Goal: Task Accomplishment & Management: Complete application form

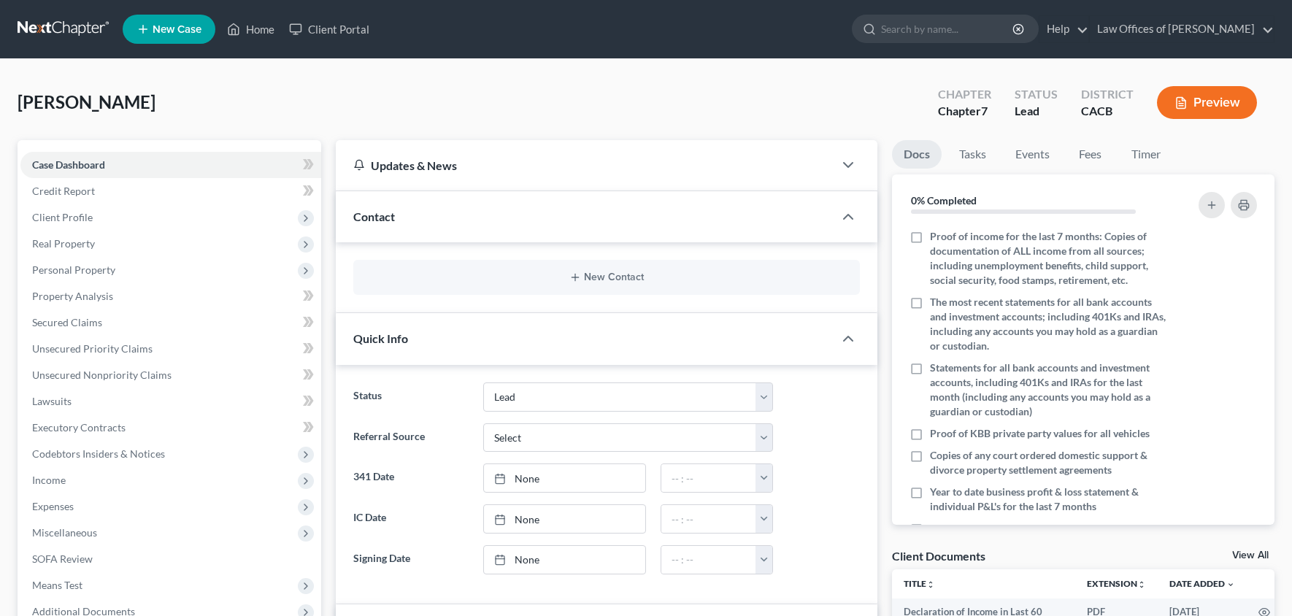
select select "10"
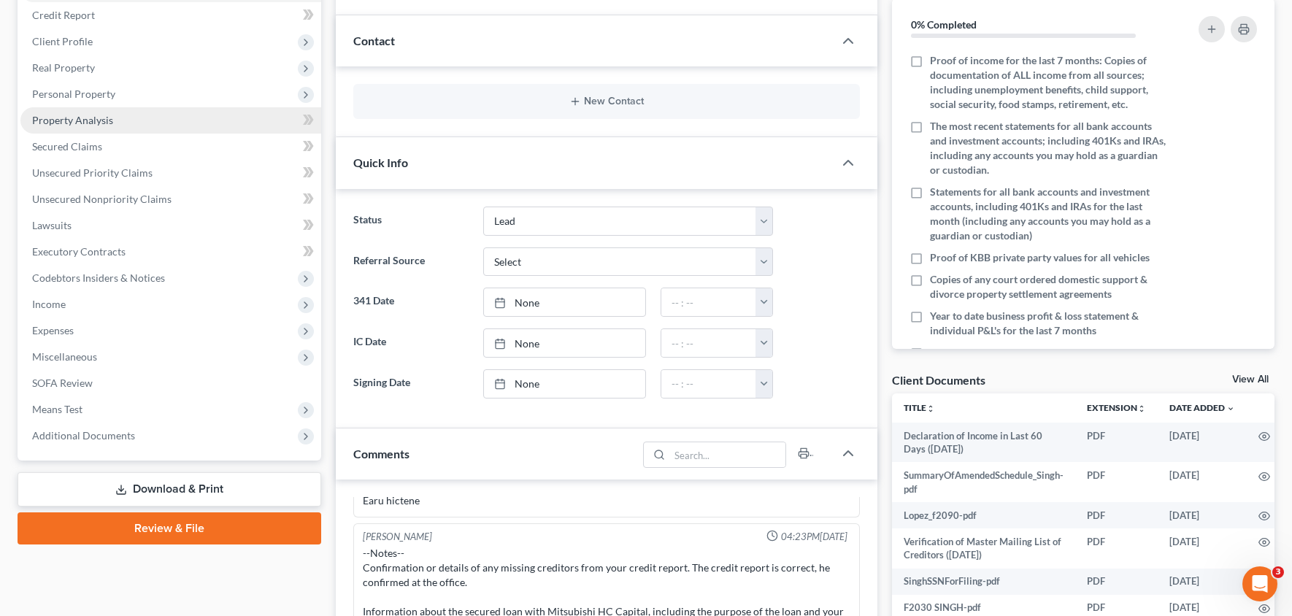
scroll to position [146, 0]
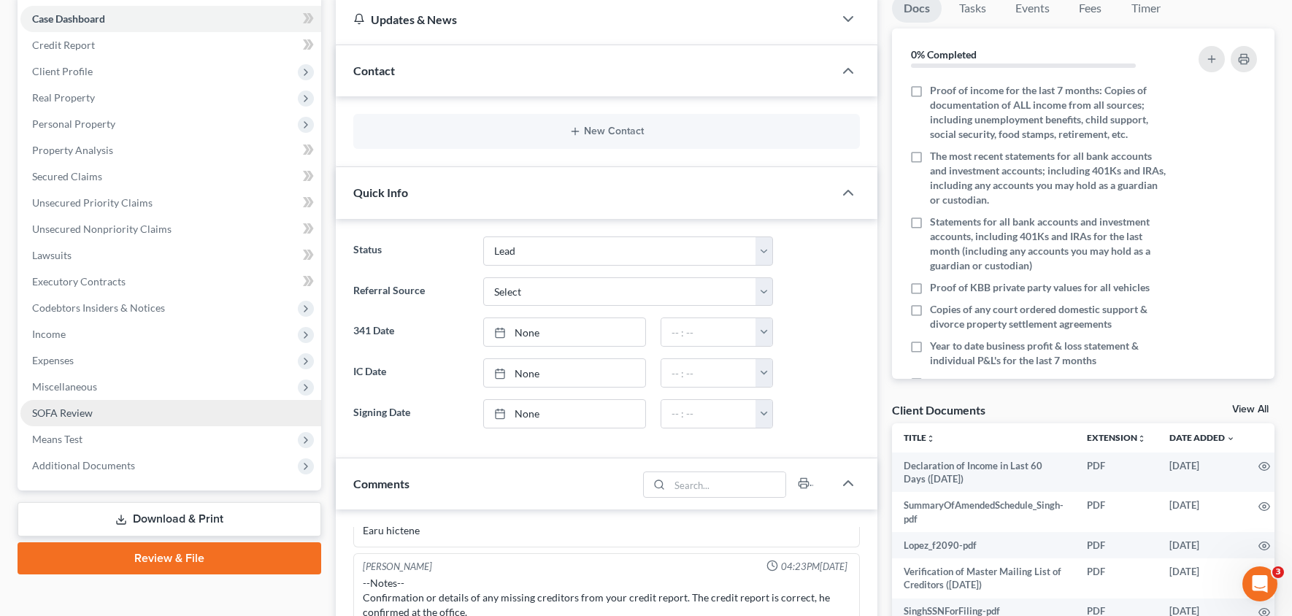
click at [81, 412] on span "SOFA Review" at bounding box center [62, 412] width 61 height 12
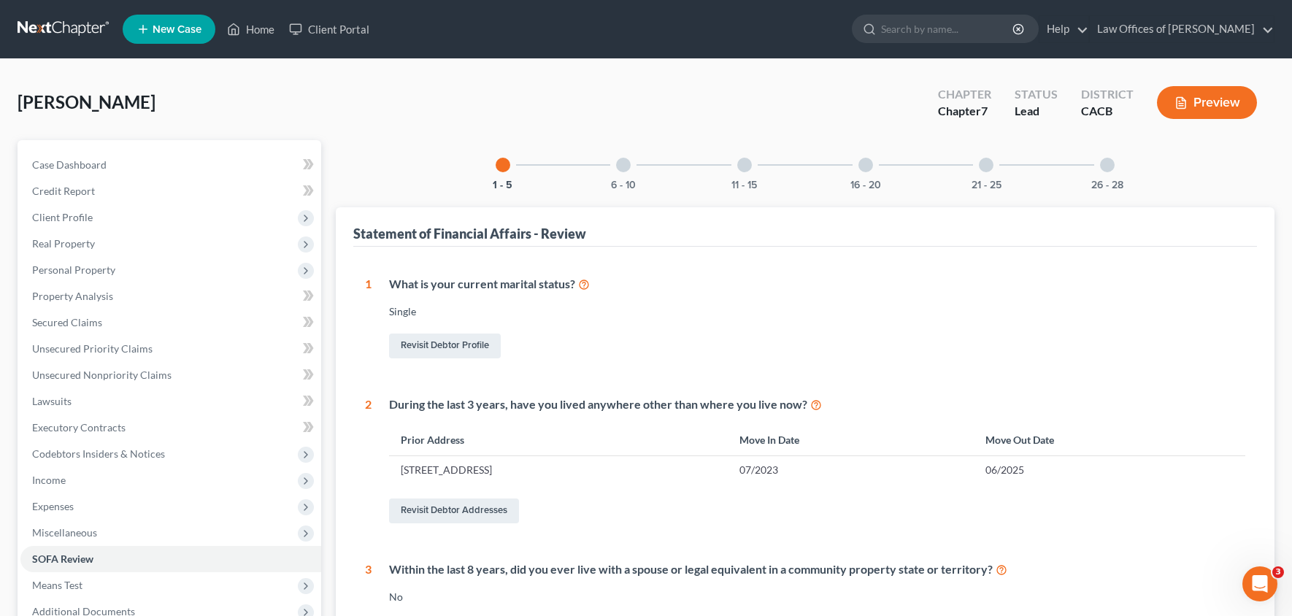
click at [738, 159] on div at bounding box center [744, 165] width 15 height 15
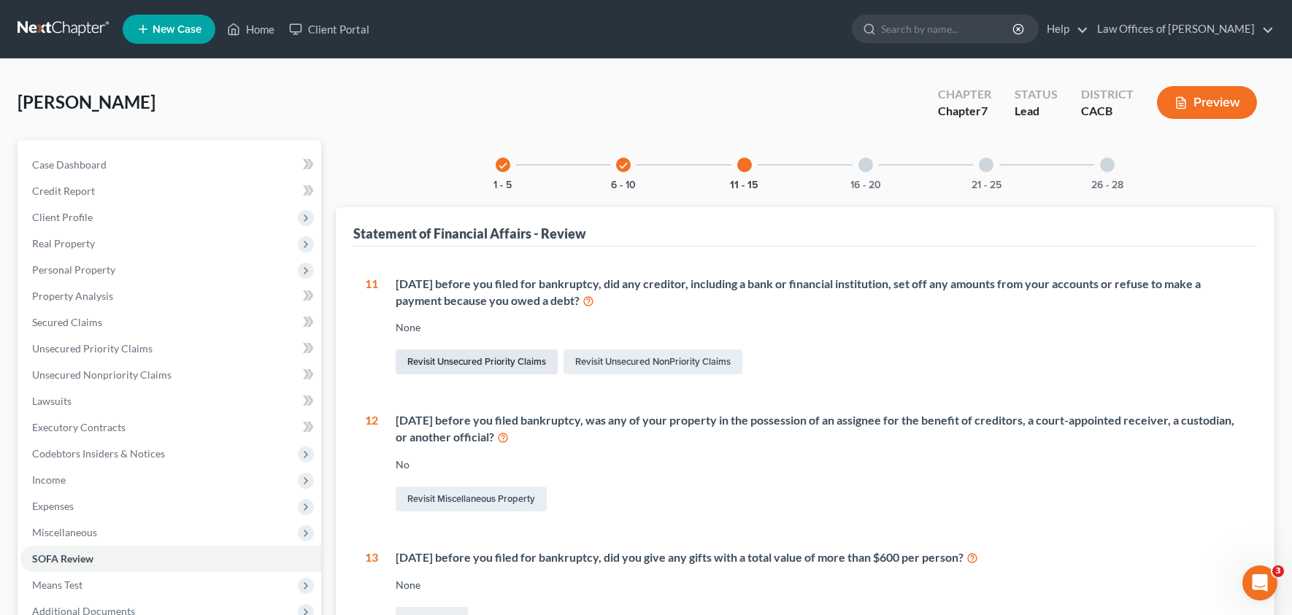
click at [451, 366] on link "Revisit Unsecured Priority Claims" at bounding box center [476, 362] width 162 height 25
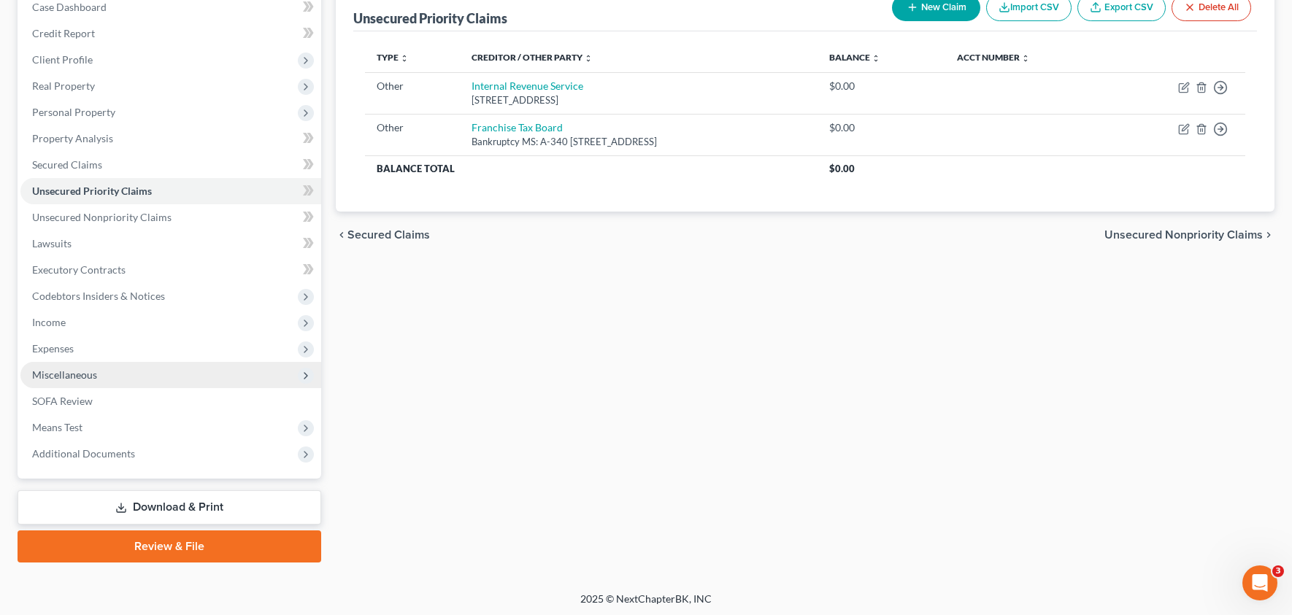
scroll to position [158, 0]
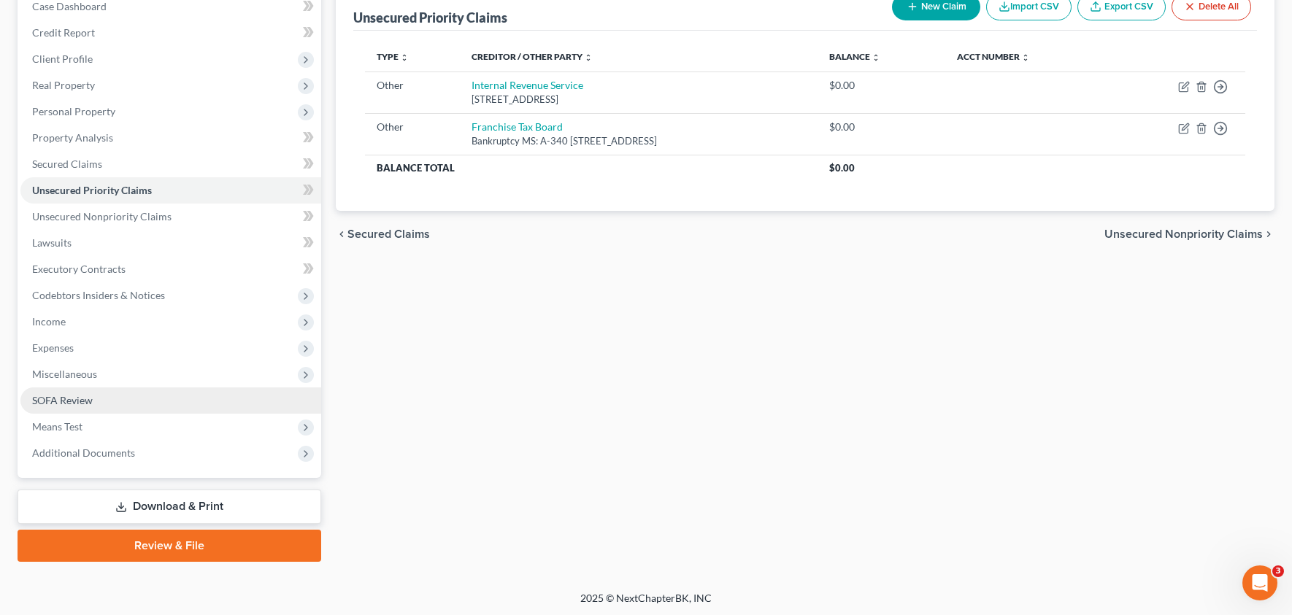
click at [90, 388] on link "SOFA Review" at bounding box center [170, 400] width 301 height 26
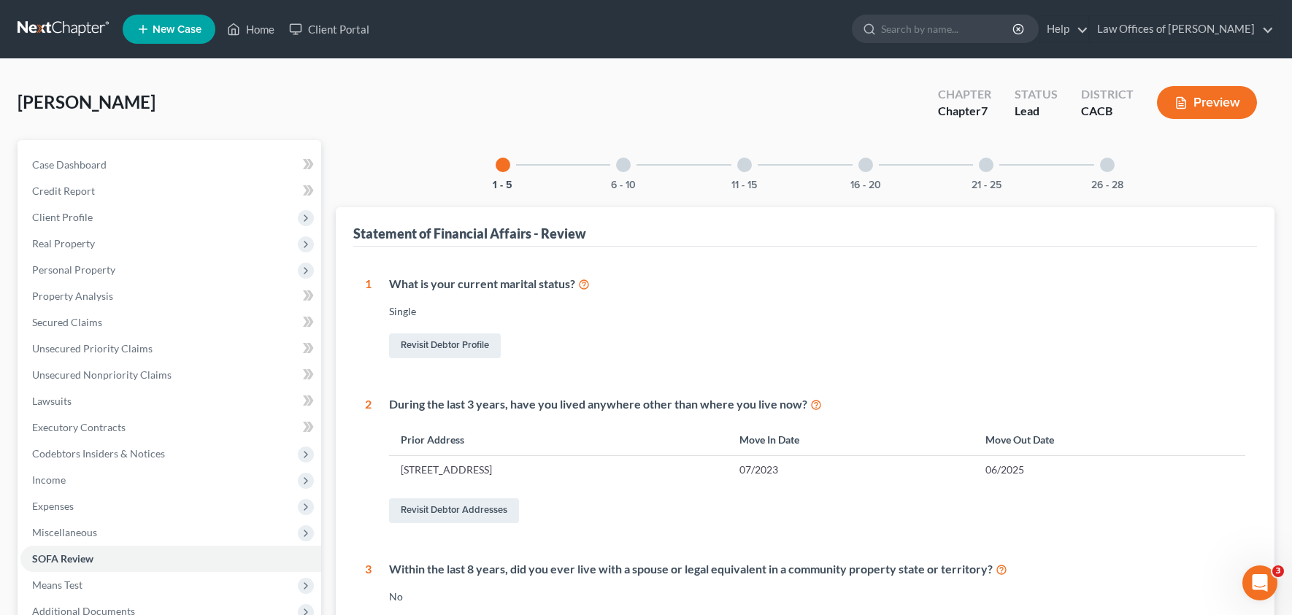
click at [741, 171] on div at bounding box center [744, 165] width 15 height 15
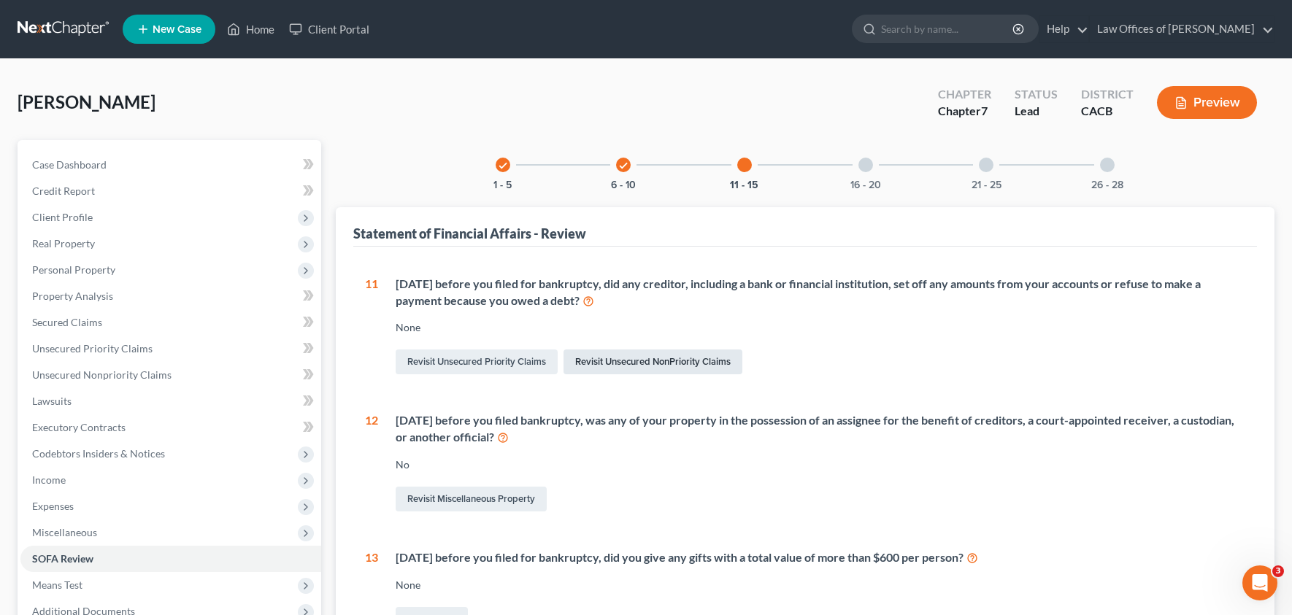
click at [660, 361] on link "Revisit Unsecured NonPriority Claims" at bounding box center [652, 362] width 179 height 25
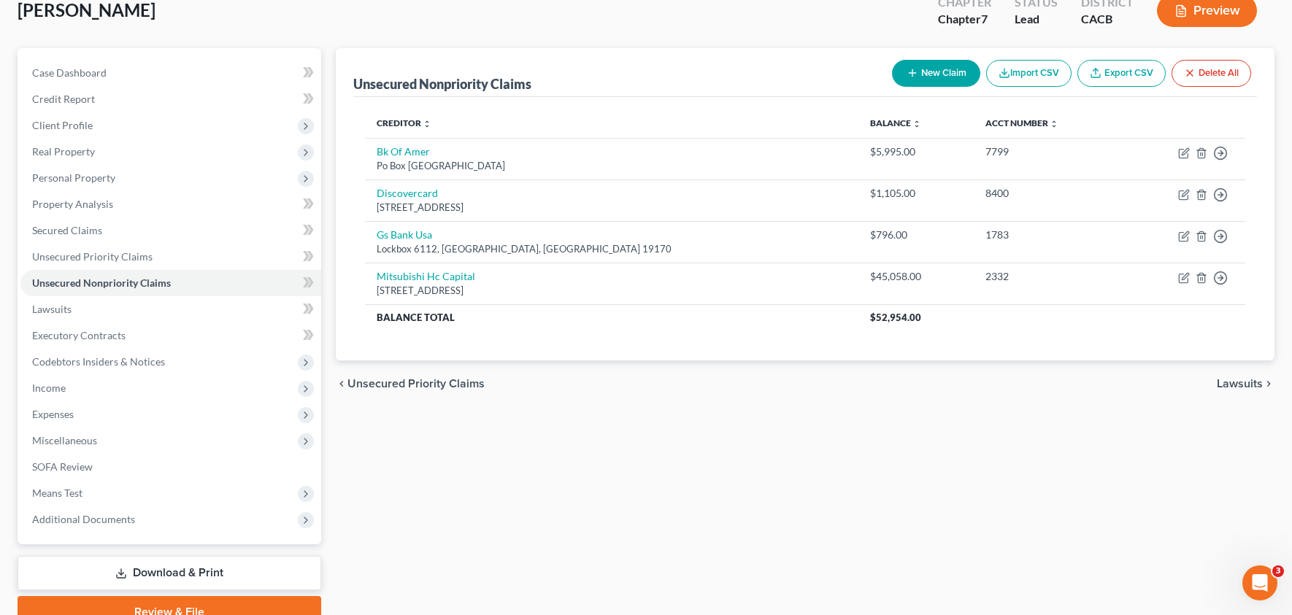
scroll to position [158, 0]
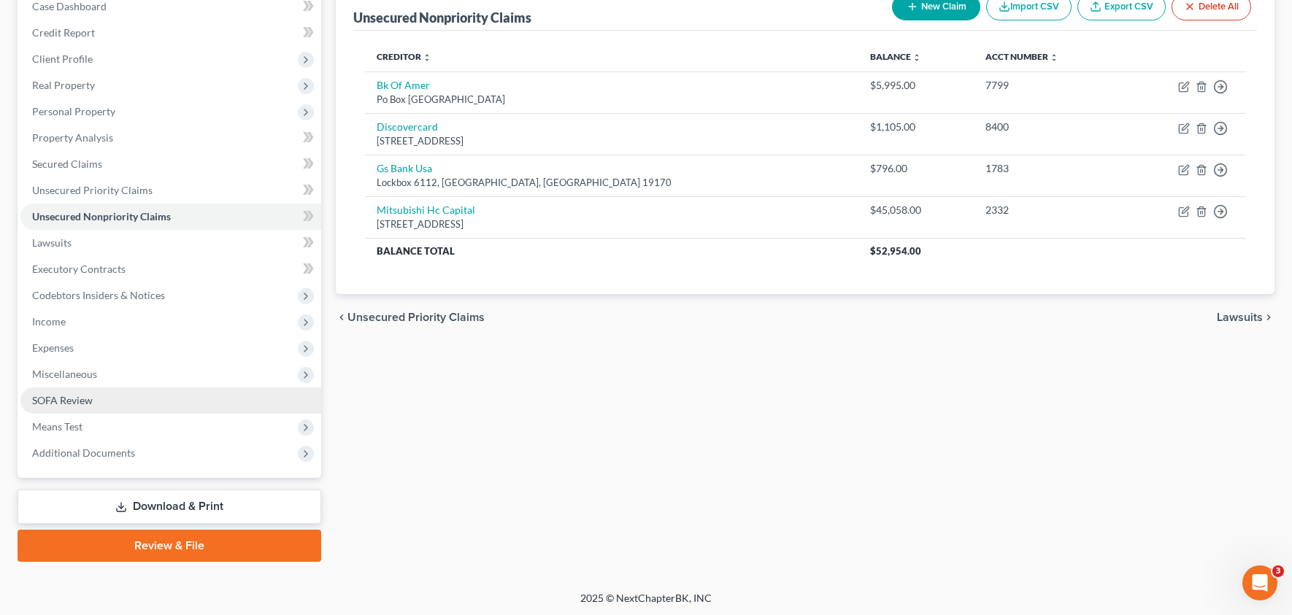
click at [94, 402] on link "SOFA Review" at bounding box center [170, 400] width 301 height 26
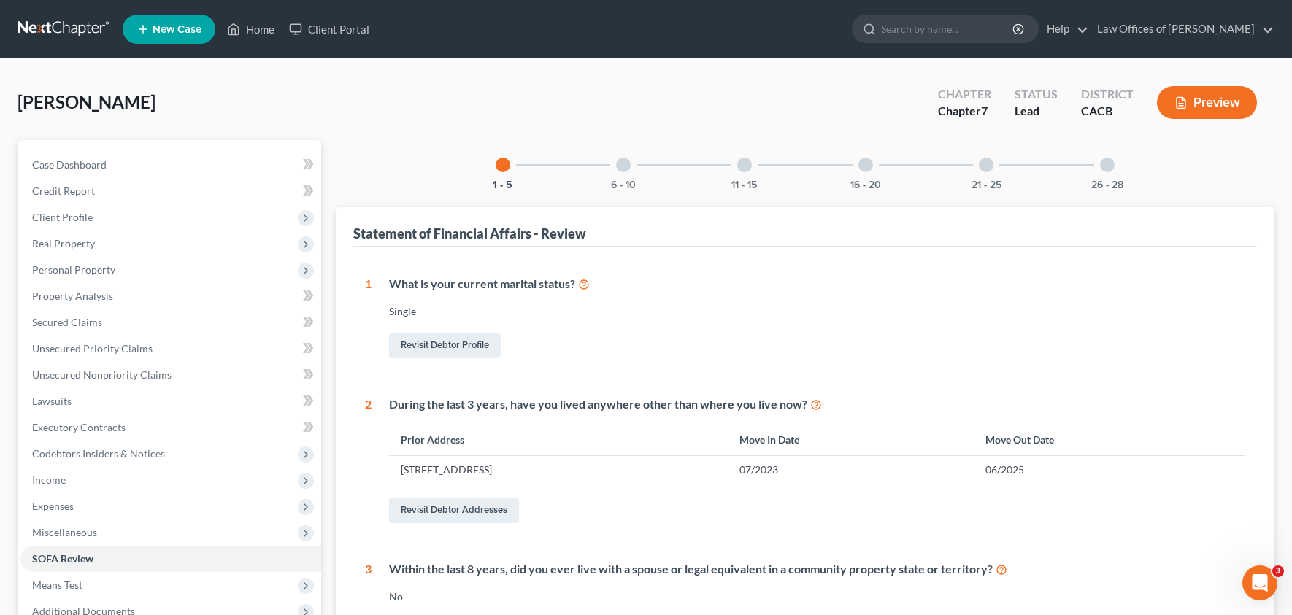
click at [736, 165] on div "11 - 15" at bounding box center [744, 165] width 50 height 50
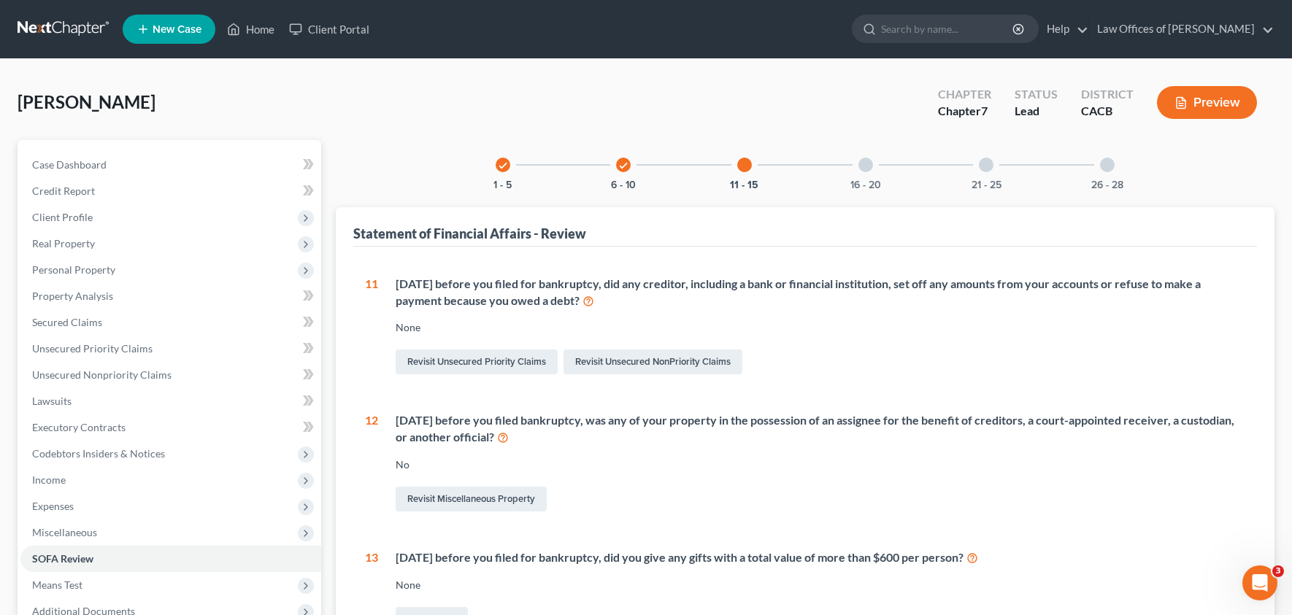
click at [585, 302] on icon at bounding box center [588, 300] width 12 height 14
click at [1205, 102] on button "Preview" at bounding box center [1207, 102] width 100 height 33
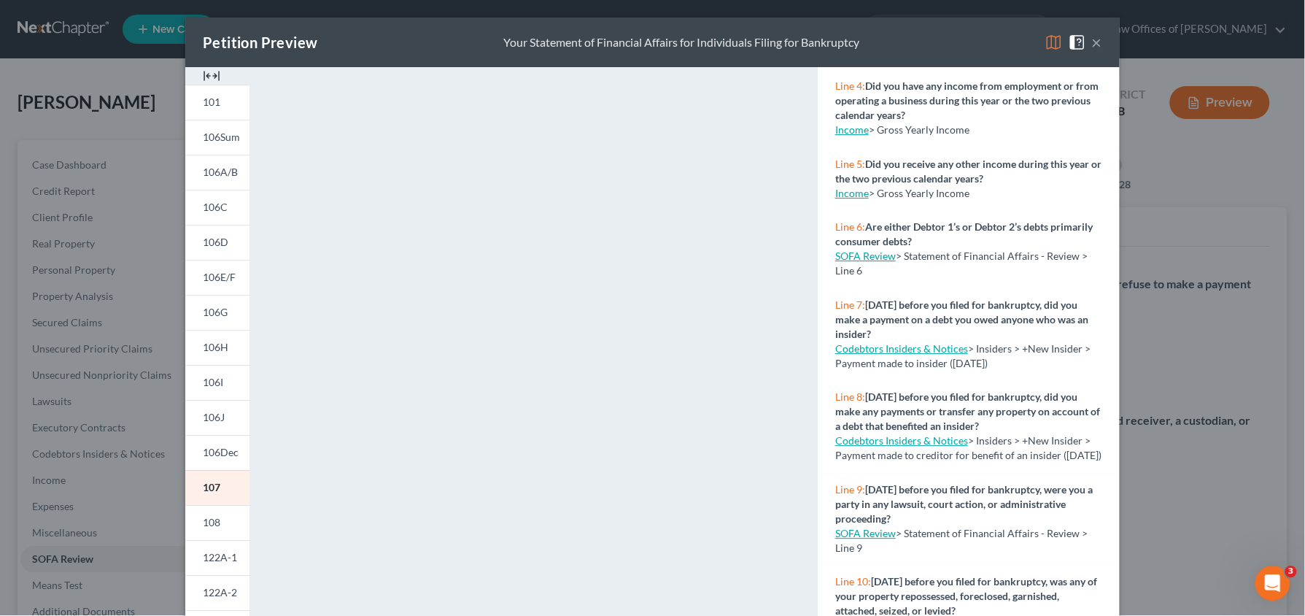
scroll to position [29, 0]
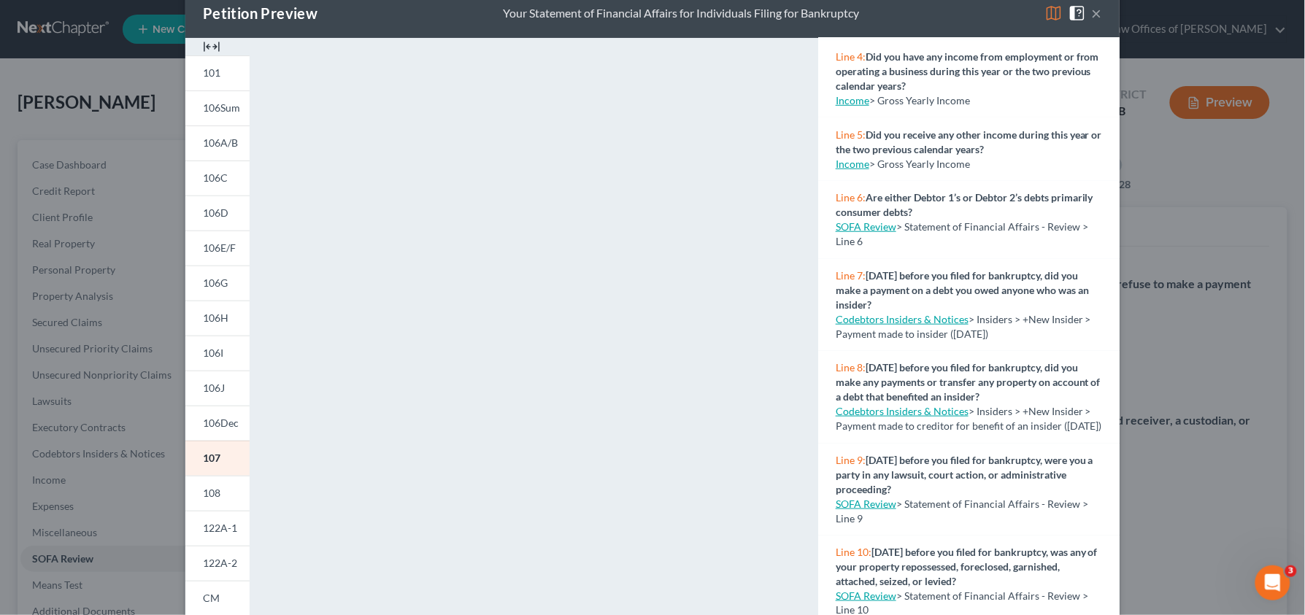
click at [1092, 17] on button "×" at bounding box center [1097, 13] width 10 height 18
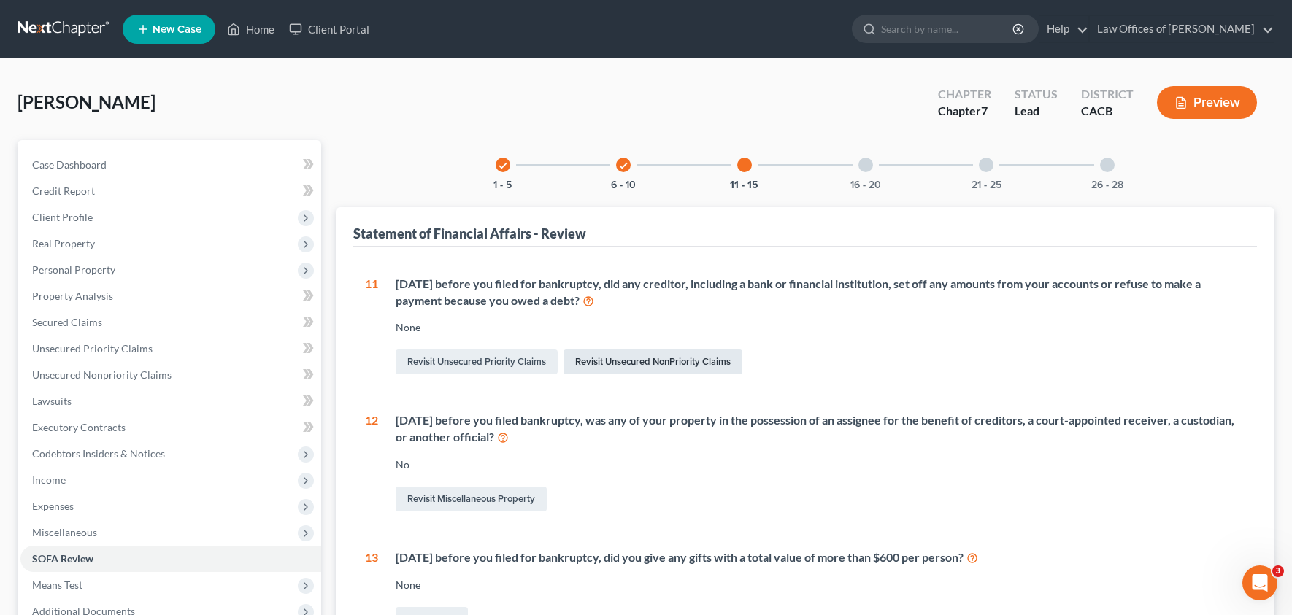
click at [628, 358] on link "Revisit Unsecured NonPriority Claims" at bounding box center [652, 362] width 179 height 25
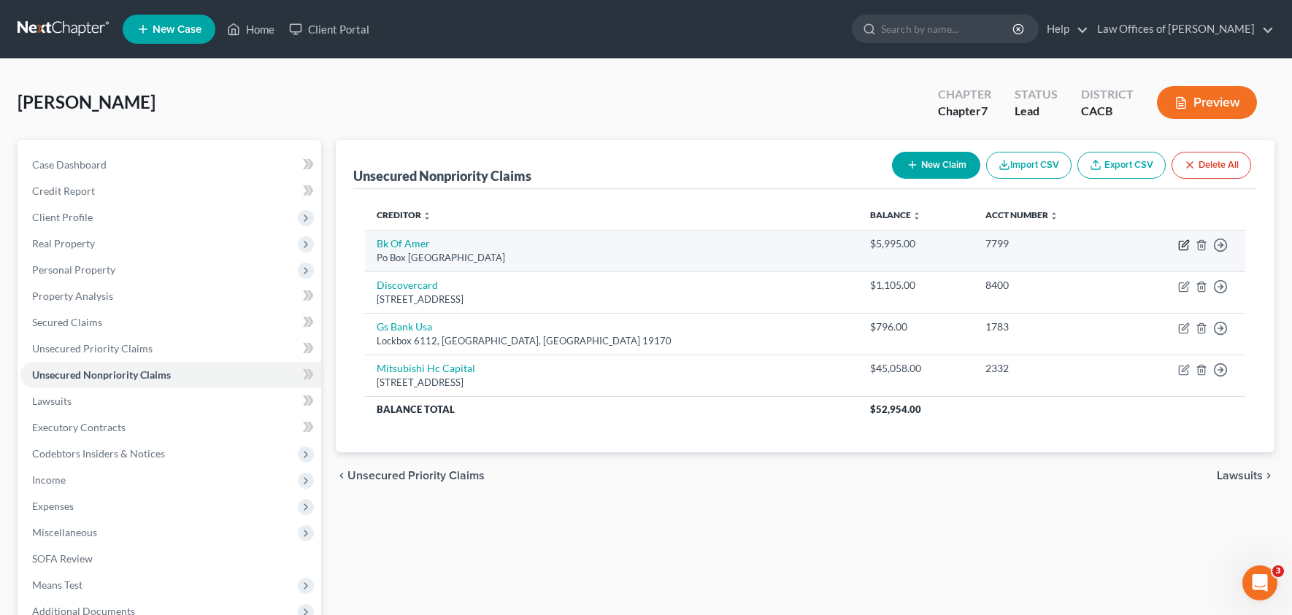
click at [1181, 247] on icon "button" at bounding box center [1184, 245] width 12 height 12
select select "45"
select select "14"
select select "0"
